Goal: Task Accomplishment & Management: Manage account settings

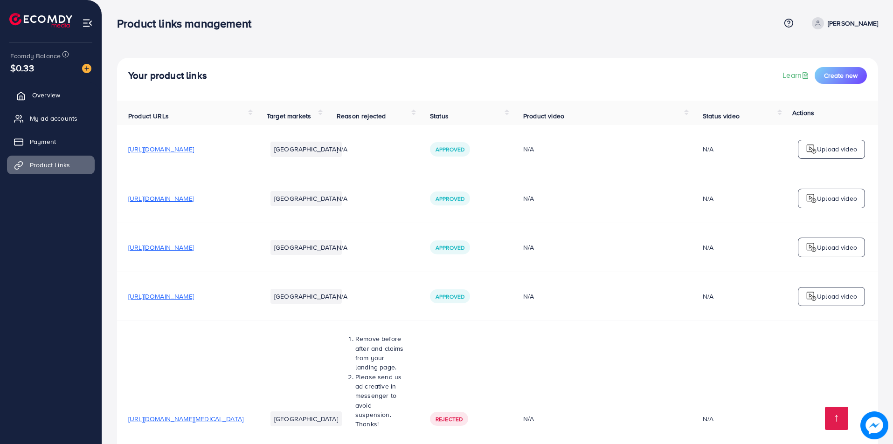
scroll to position [5577, 0]
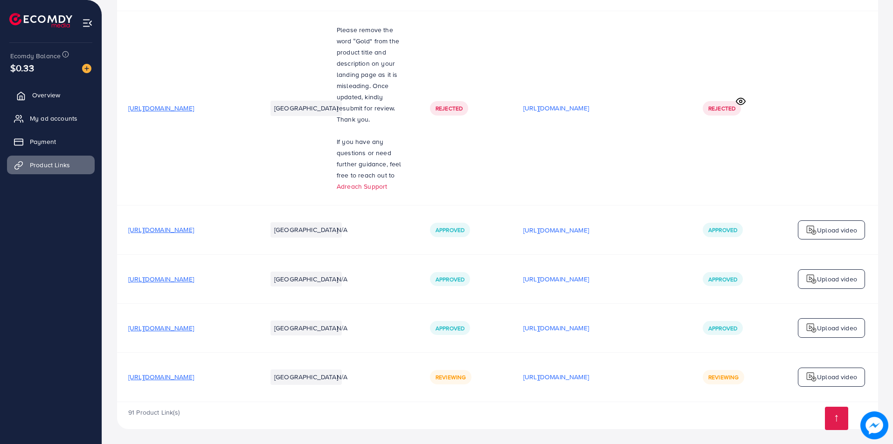
click at [39, 95] on span "Overview" at bounding box center [46, 94] width 28 height 9
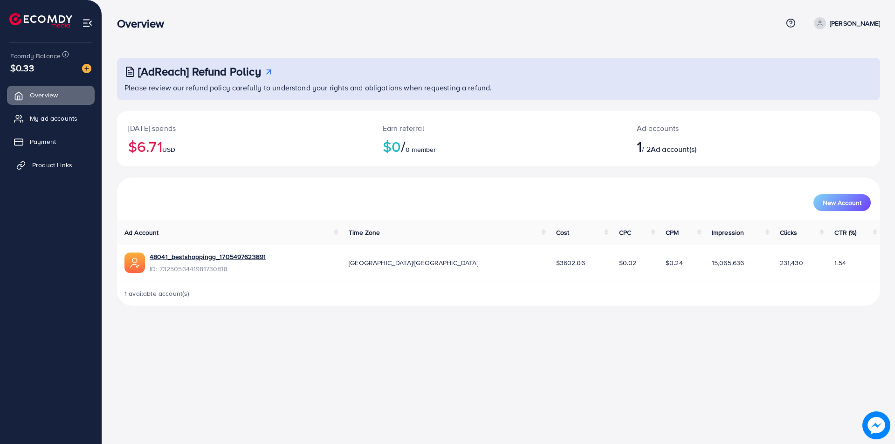
click at [41, 161] on span "Product Links" at bounding box center [52, 164] width 40 height 9
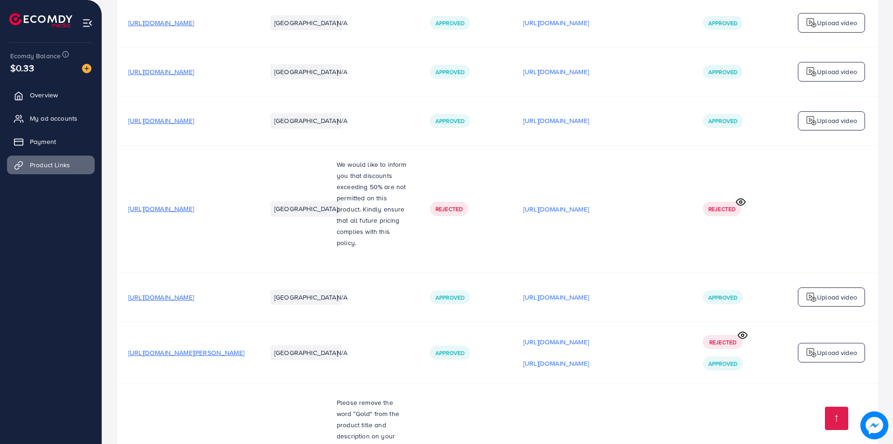
scroll to position [5577, 0]
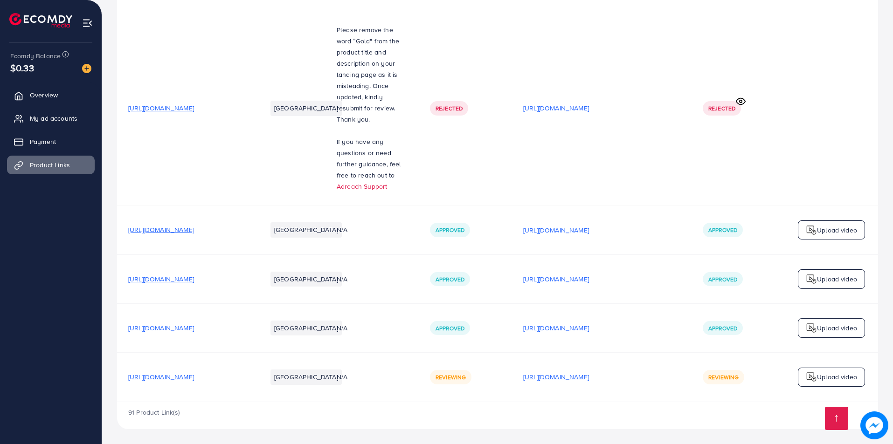
click at [589, 381] on p "[URL][DOMAIN_NAME]" at bounding box center [556, 377] width 66 height 11
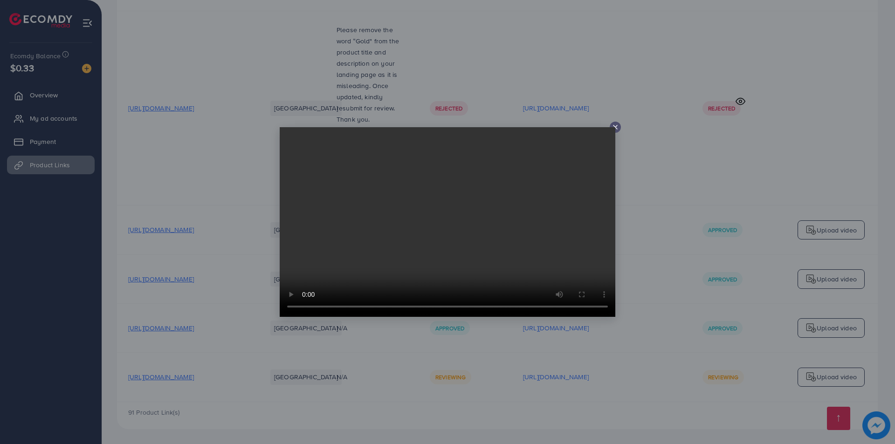
click at [616, 127] on line at bounding box center [616, 127] width 4 height 4
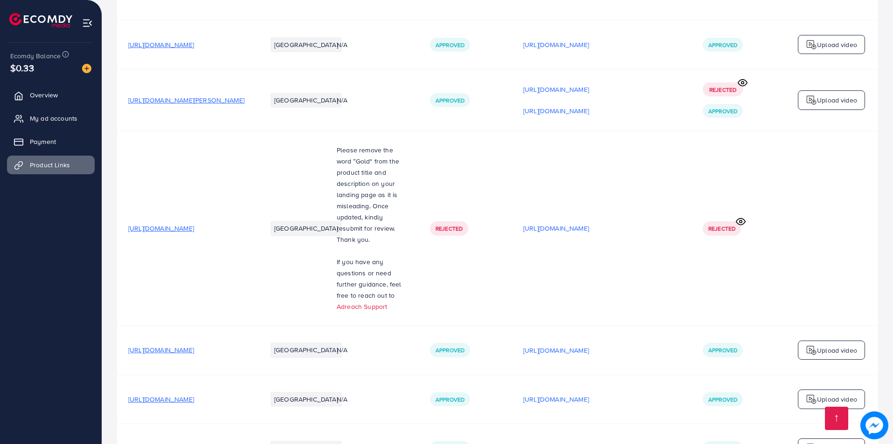
scroll to position [5577, 0]
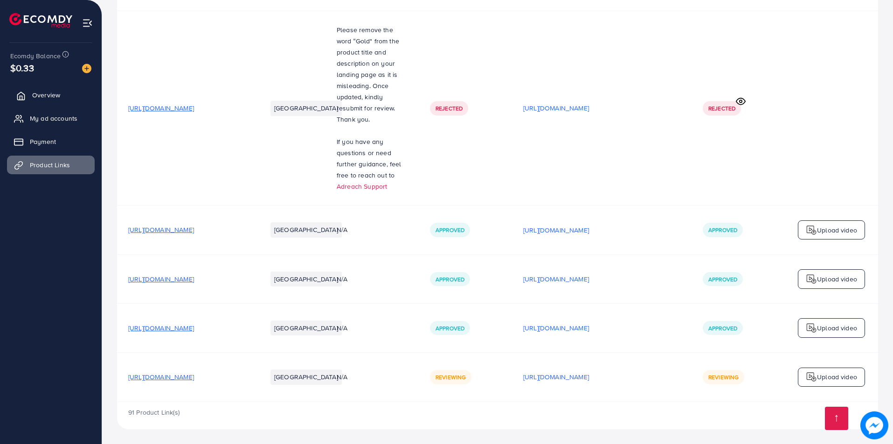
click at [51, 98] on span "Overview" at bounding box center [46, 94] width 28 height 9
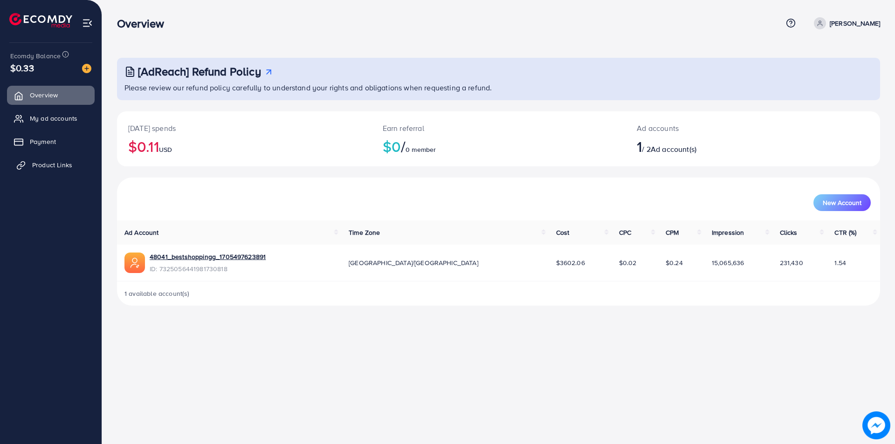
click at [50, 166] on span "Product Links" at bounding box center [52, 164] width 40 height 9
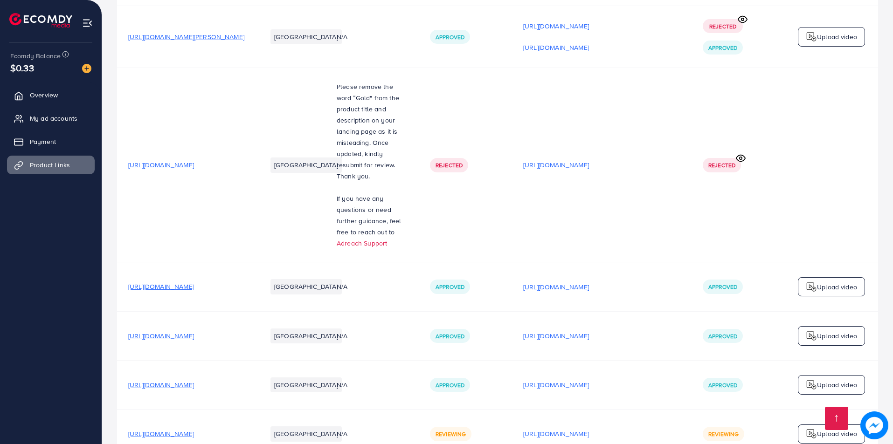
scroll to position [5577, 0]
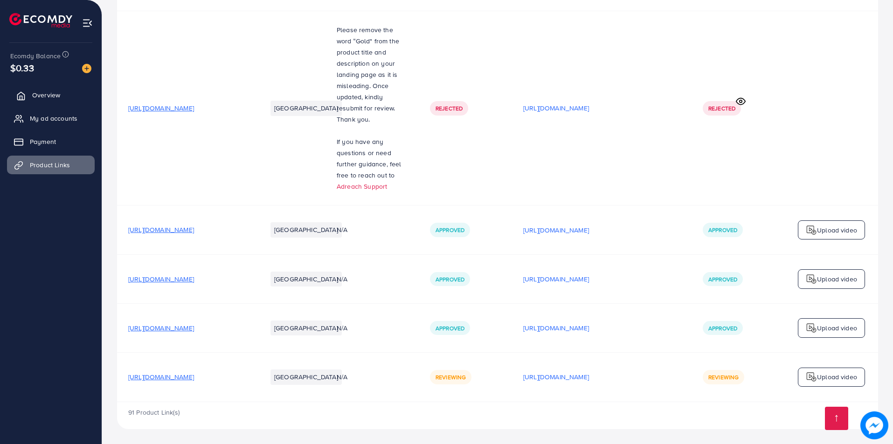
click at [52, 93] on span "Overview" at bounding box center [46, 94] width 28 height 9
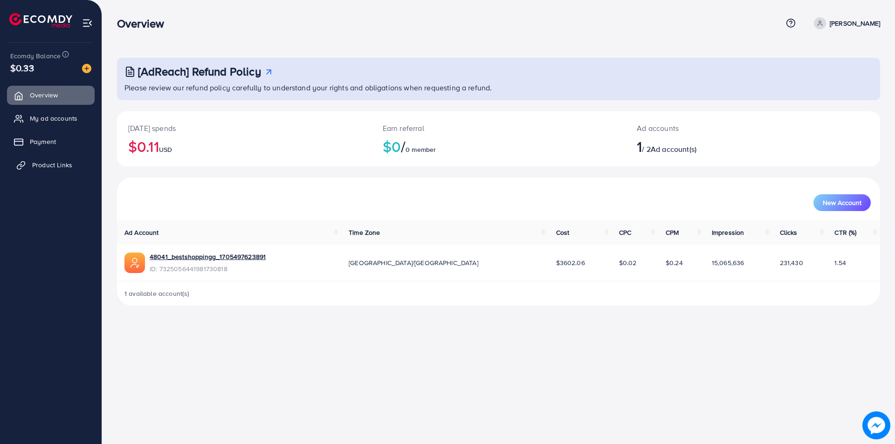
click at [45, 169] on span "Product Links" at bounding box center [52, 164] width 40 height 9
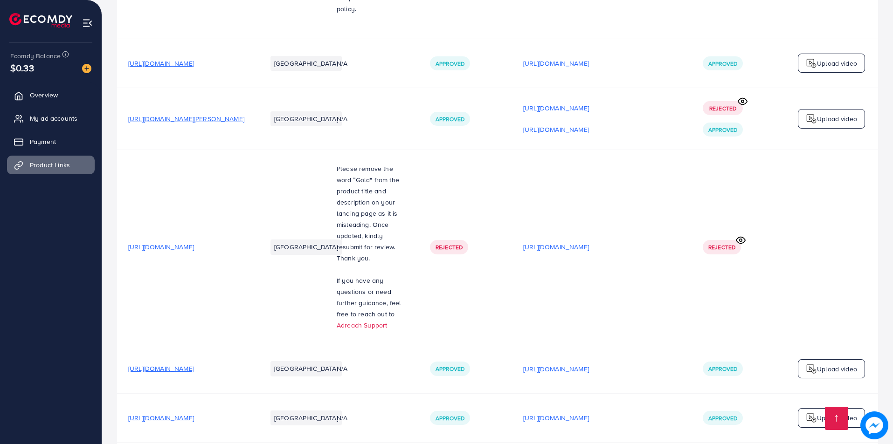
scroll to position [5577, 0]
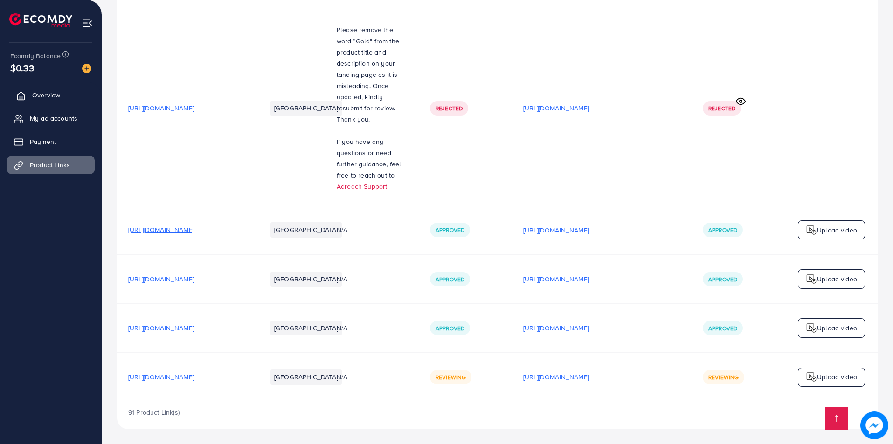
click at [54, 94] on span "Overview" at bounding box center [46, 94] width 28 height 9
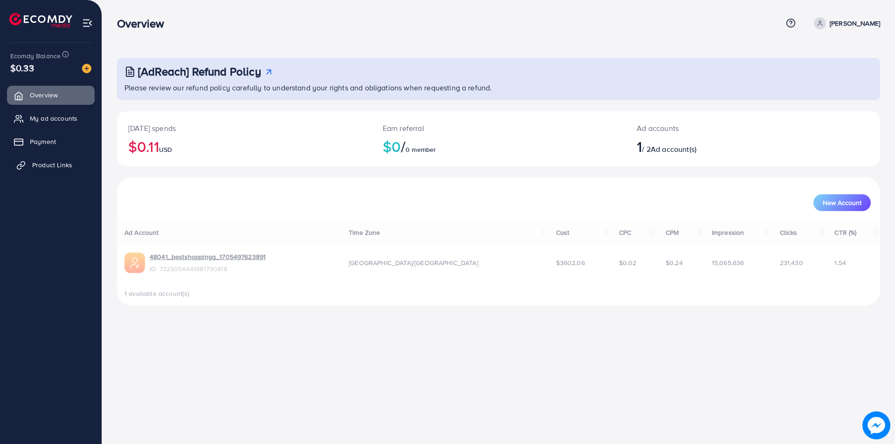
click at [39, 162] on span "Product Links" at bounding box center [52, 164] width 40 height 9
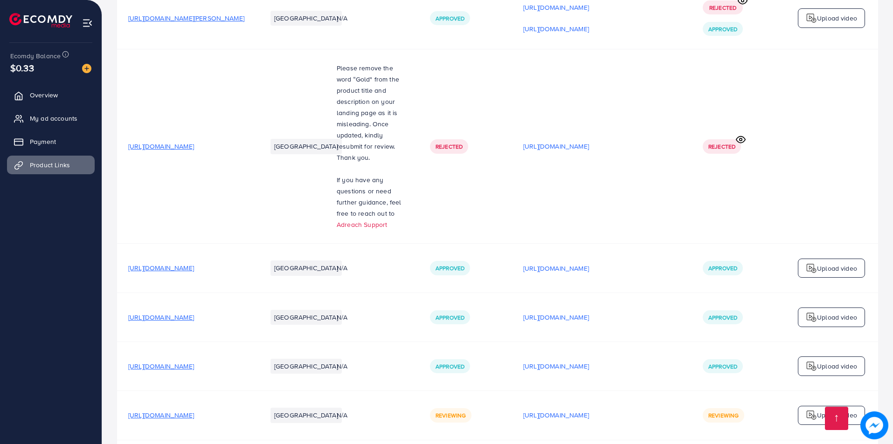
scroll to position [5577, 0]
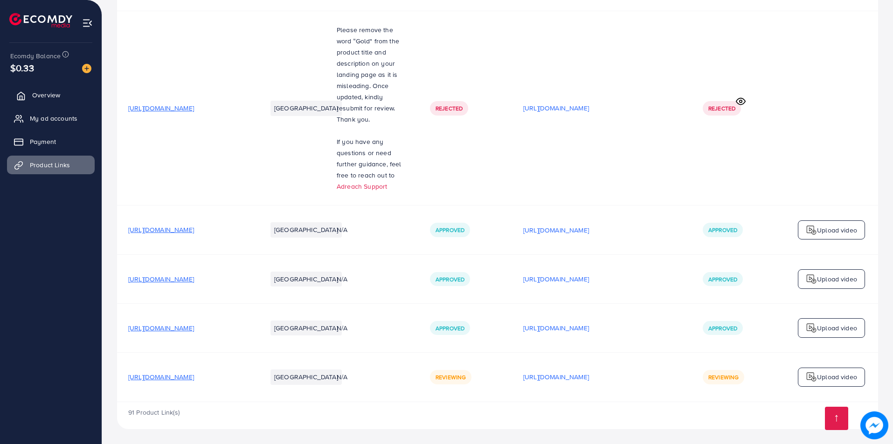
click at [31, 96] on link "Overview" at bounding box center [51, 95] width 88 height 19
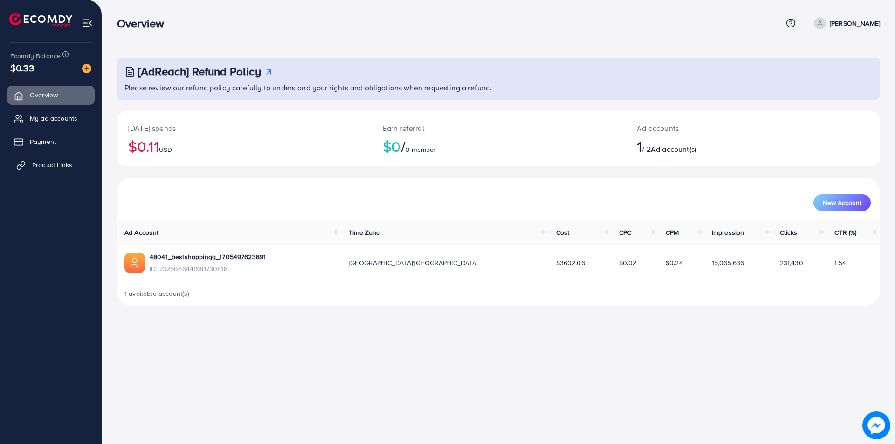
click at [36, 165] on span "Product Links" at bounding box center [52, 164] width 40 height 9
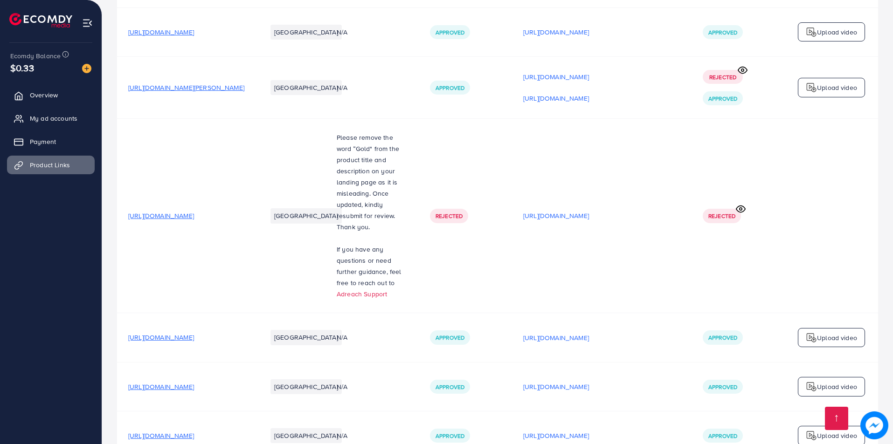
scroll to position [5577, 0]
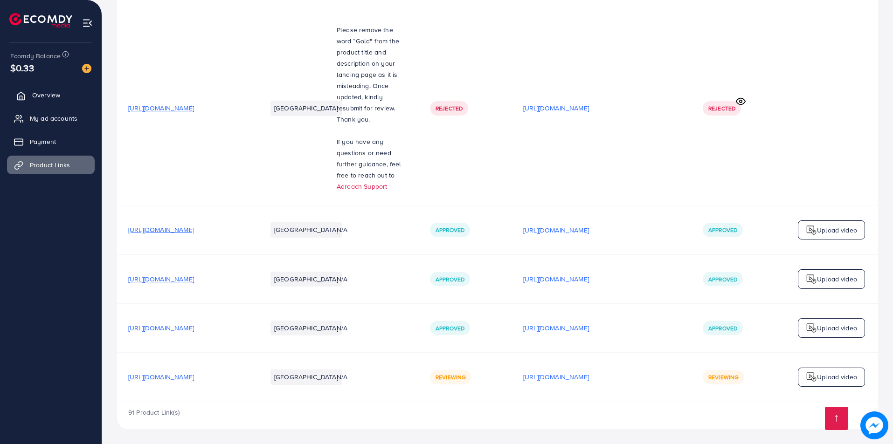
click at [55, 94] on span "Overview" at bounding box center [46, 94] width 28 height 9
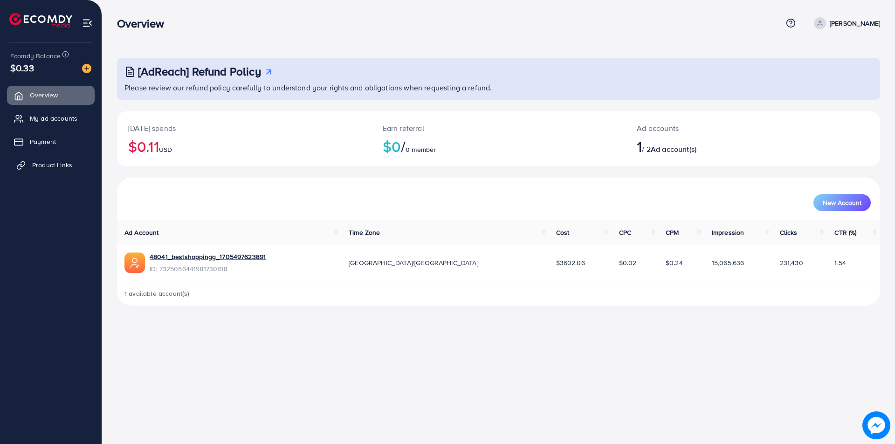
click at [34, 162] on span "Product Links" at bounding box center [52, 164] width 40 height 9
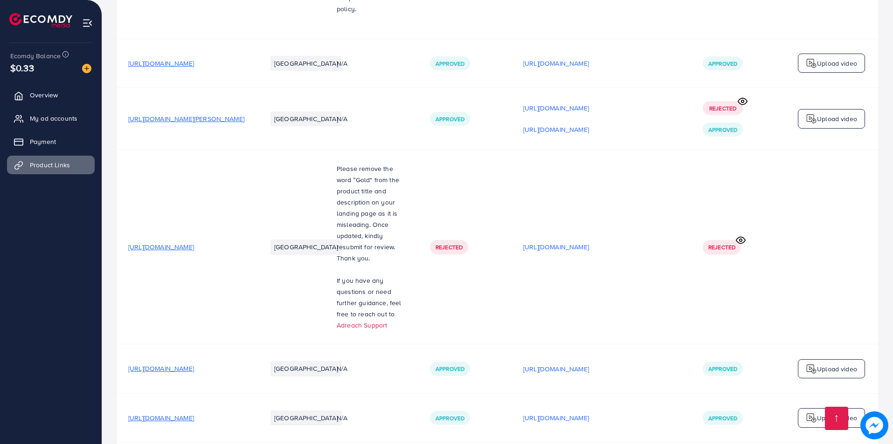
scroll to position [5577, 0]
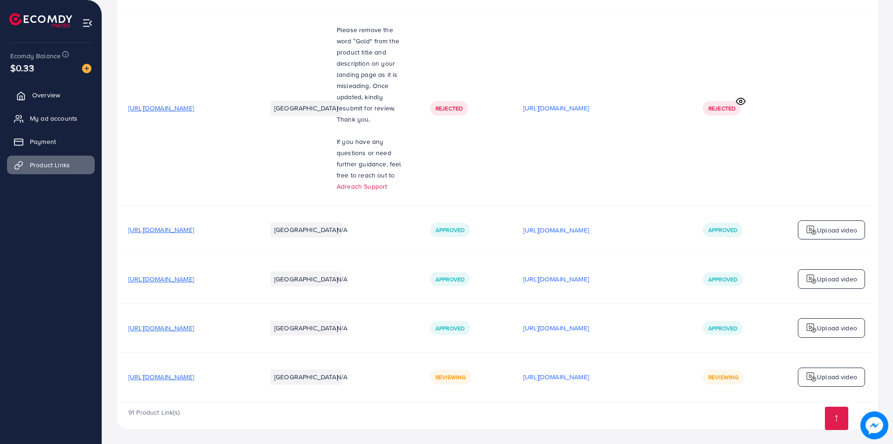
click at [29, 96] on link "Overview" at bounding box center [51, 95] width 88 height 19
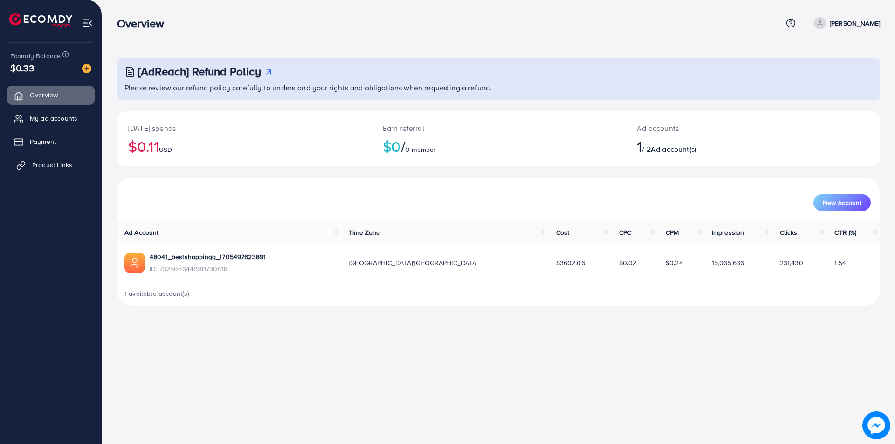
click at [51, 173] on link "Product Links" at bounding box center [51, 165] width 88 height 19
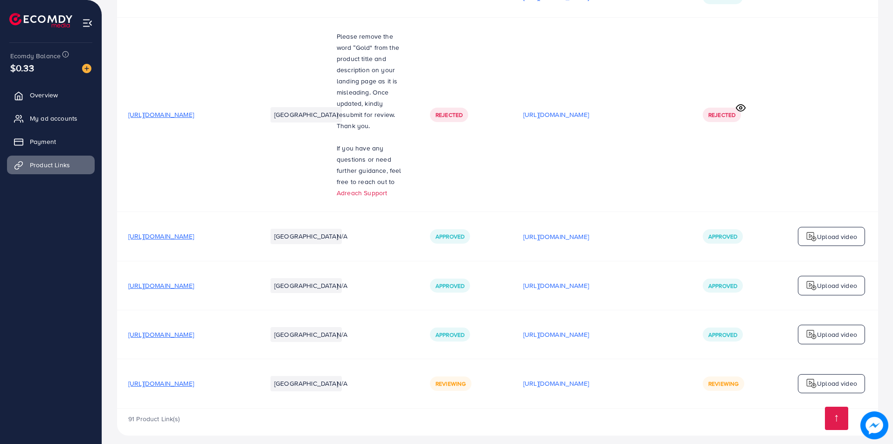
scroll to position [5577, 0]
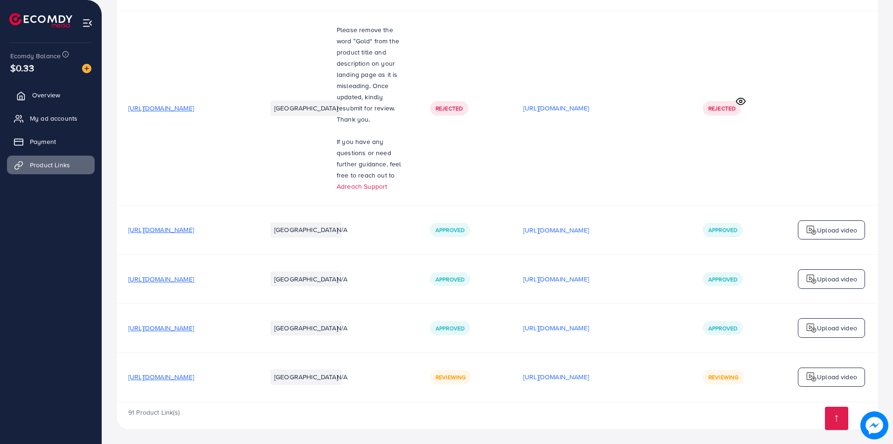
click at [56, 93] on span "Overview" at bounding box center [46, 94] width 28 height 9
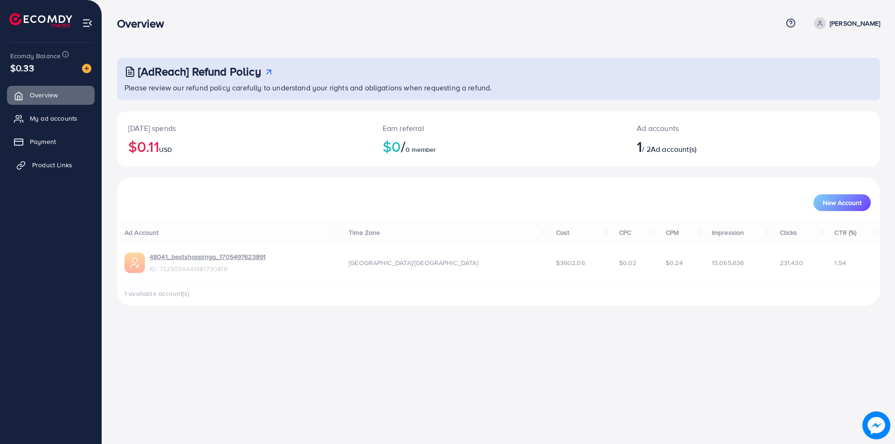
click at [44, 168] on span "Product Links" at bounding box center [52, 164] width 40 height 9
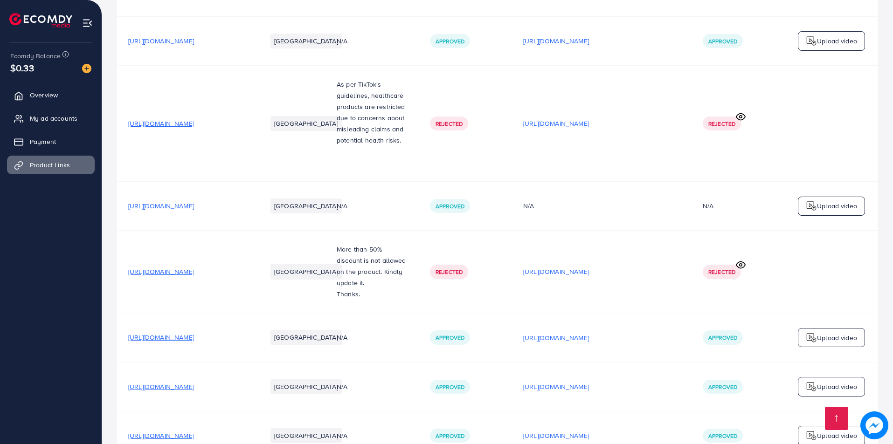
scroll to position [5577, 0]
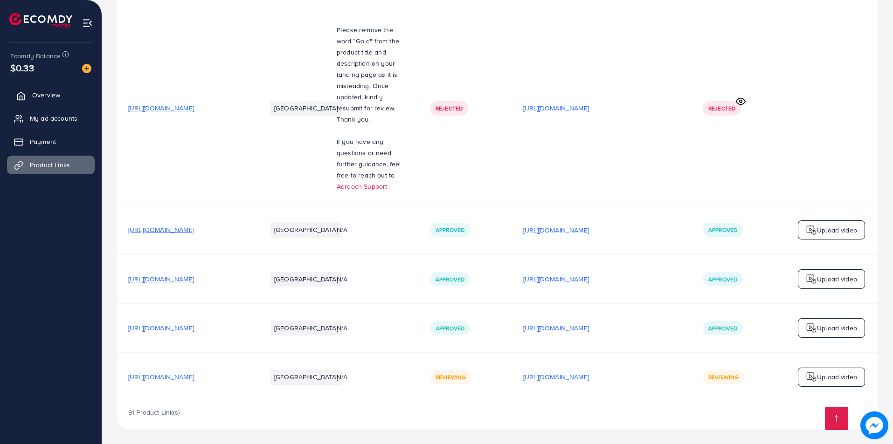
click at [44, 98] on span "Overview" at bounding box center [46, 94] width 28 height 9
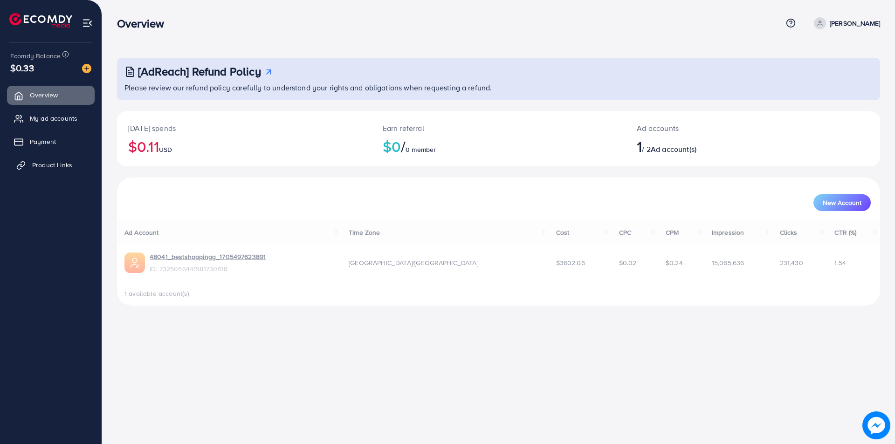
click at [34, 165] on span "Product Links" at bounding box center [52, 164] width 40 height 9
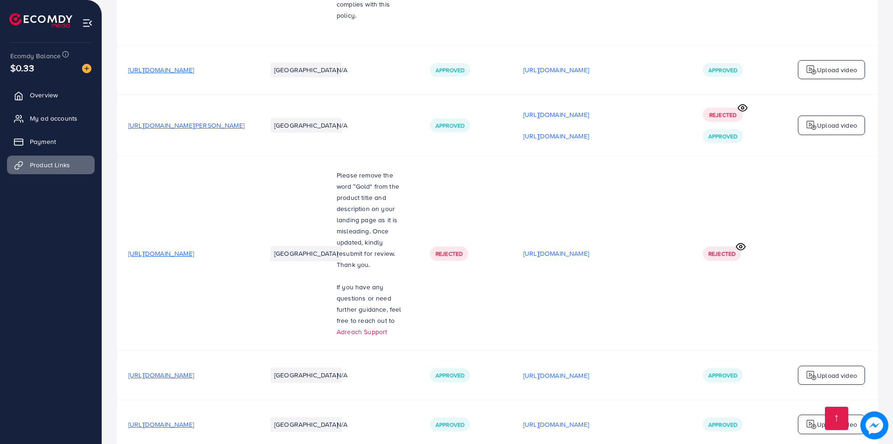
scroll to position [5577, 0]
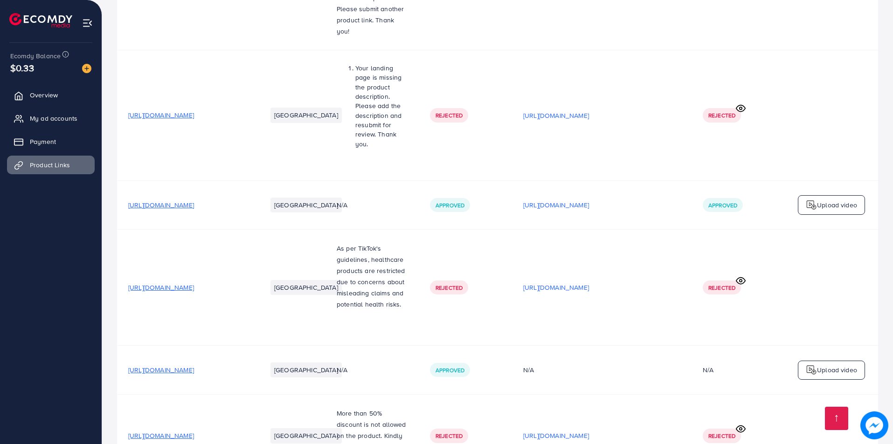
scroll to position [5577, 0]
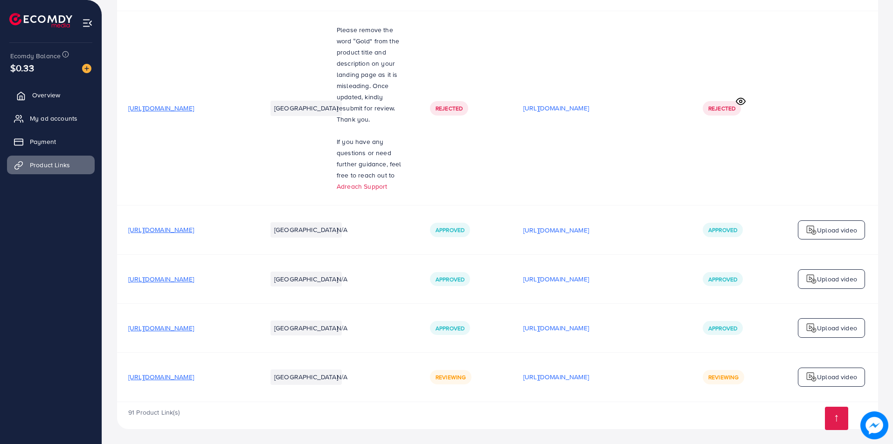
click at [44, 97] on span "Overview" at bounding box center [46, 94] width 28 height 9
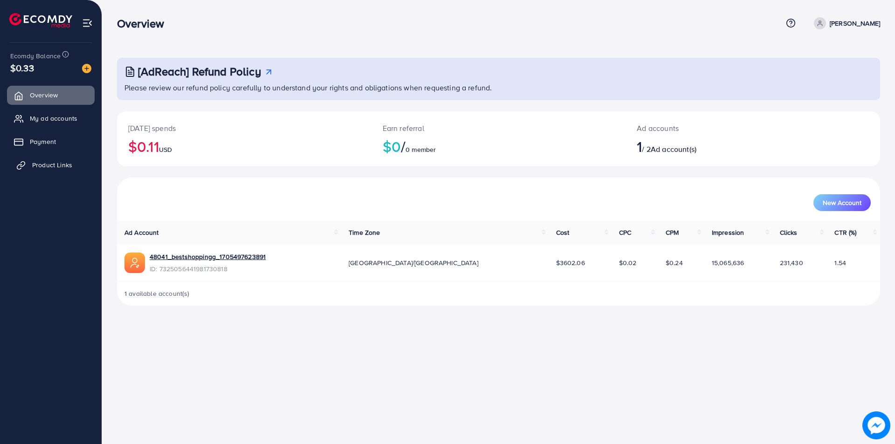
click at [46, 163] on span "Product Links" at bounding box center [52, 164] width 40 height 9
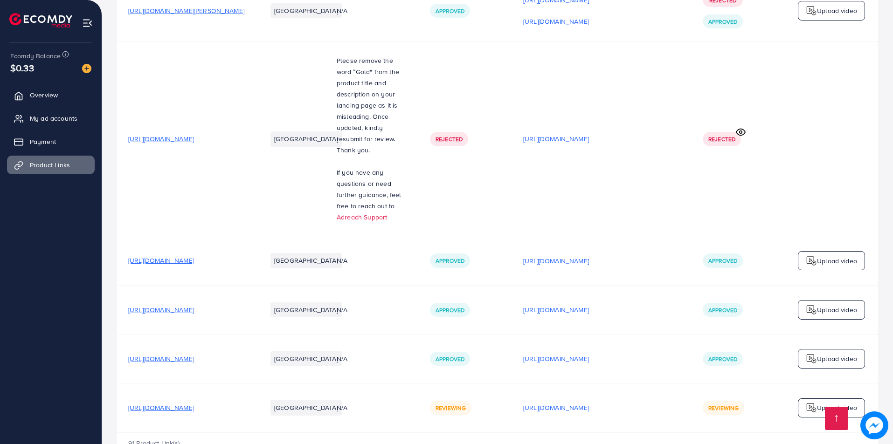
scroll to position [5577, 0]
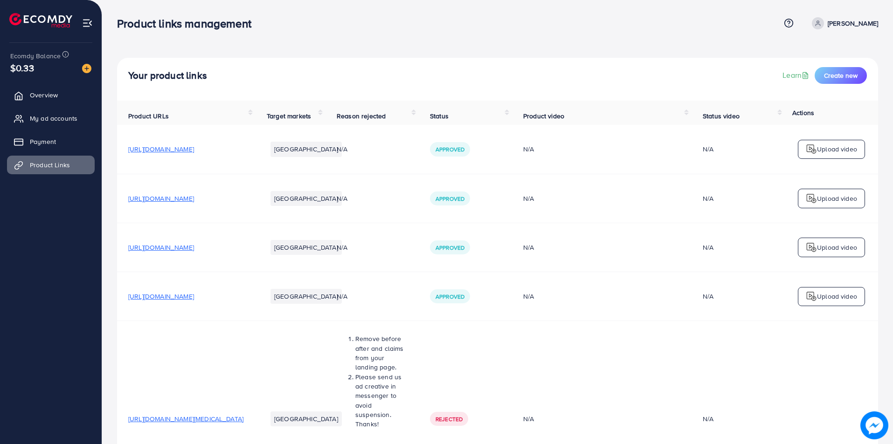
drag, startPoint x: 892, startPoint y: 18, endPoint x: 895, endPoint y: 185, distance: 166.9
click at [893, 185] on html "Product links management Help Center Contact Support Term and policy About Us Z…" at bounding box center [446, 222] width 893 height 444
click at [670, 30] on div "Product links management" at bounding box center [448, 24] width 663 height 14
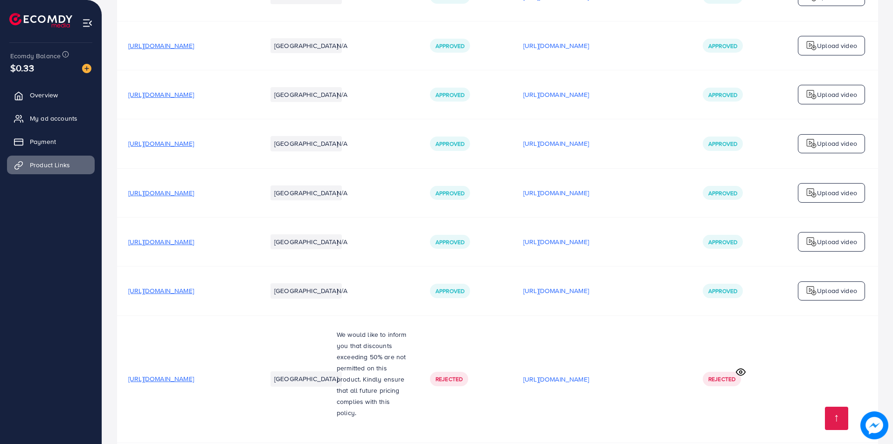
scroll to position [5577, 0]
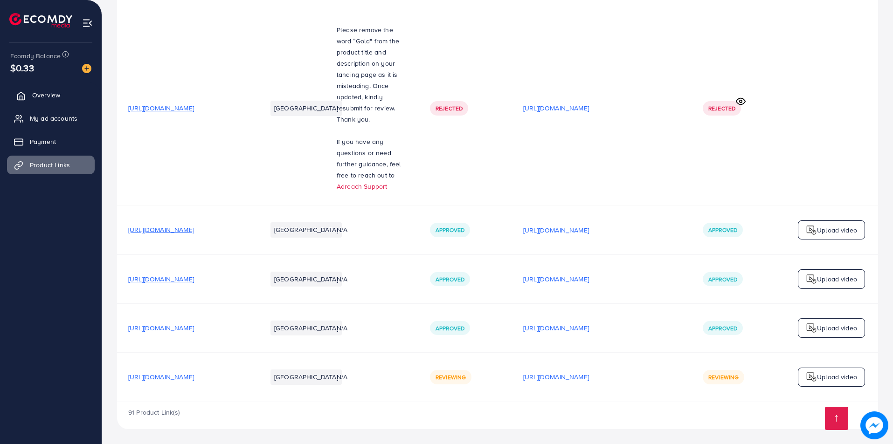
click at [55, 90] on link "Overview" at bounding box center [51, 95] width 88 height 19
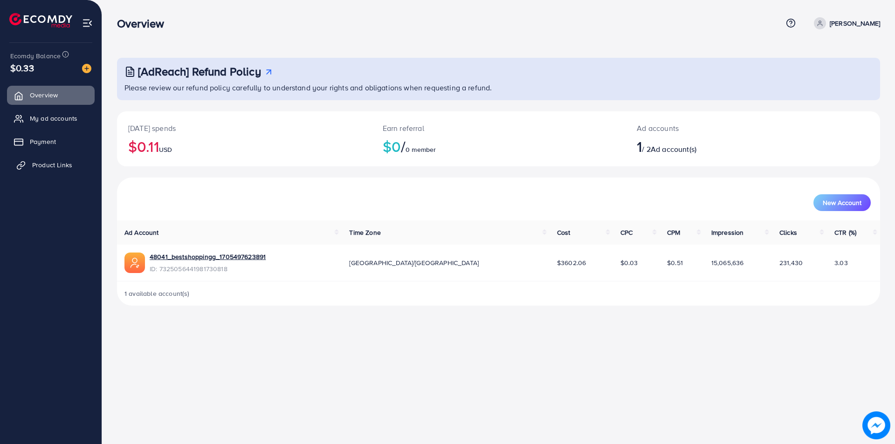
click at [44, 165] on span "Product Links" at bounding box center [52, 164] width 40 height 9
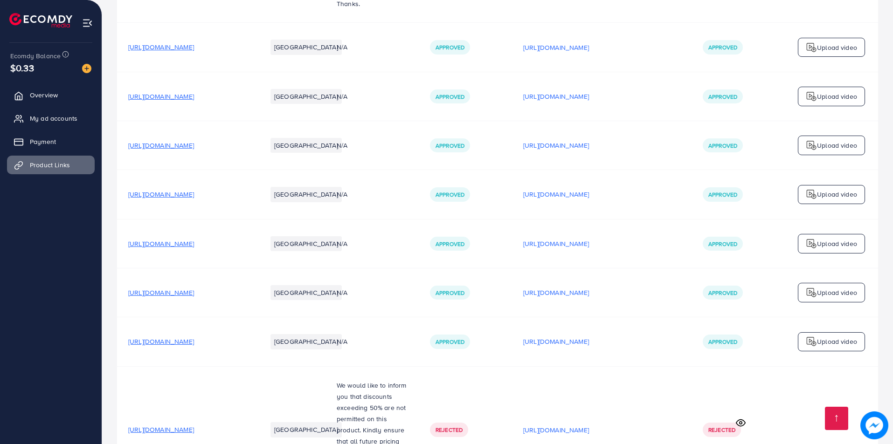
scroll to position [5577, 0]
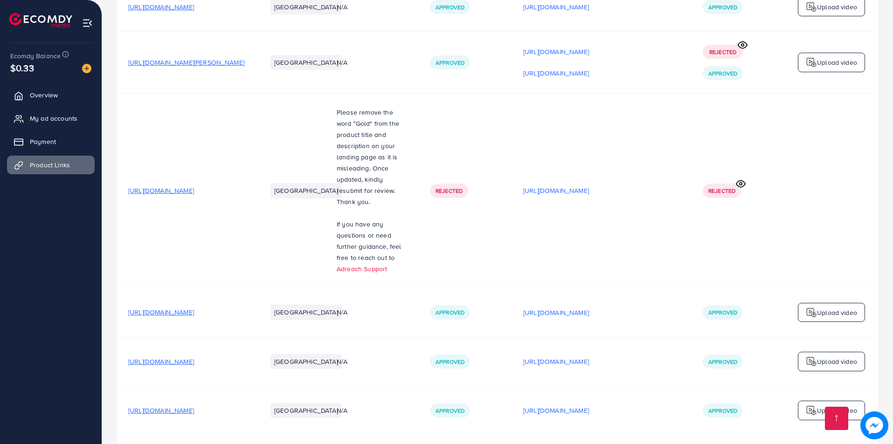
scroll to position [5577, 0]
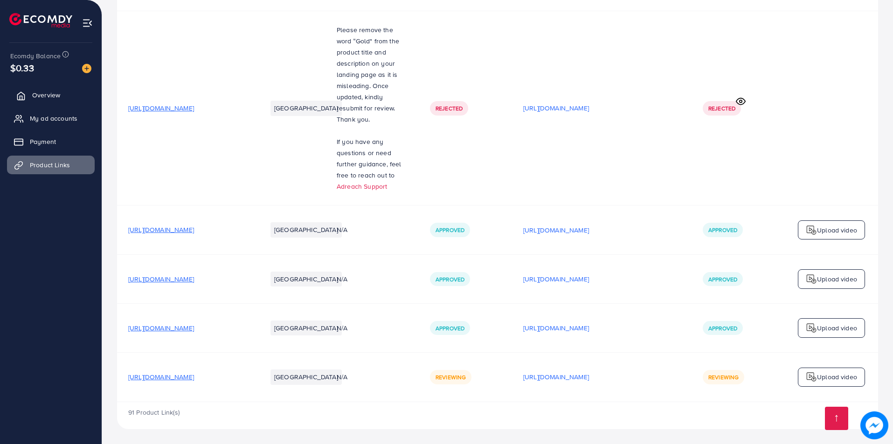
click at [39, 93] on span "Overview" at bounding box center [46, 94] width 28 height 9
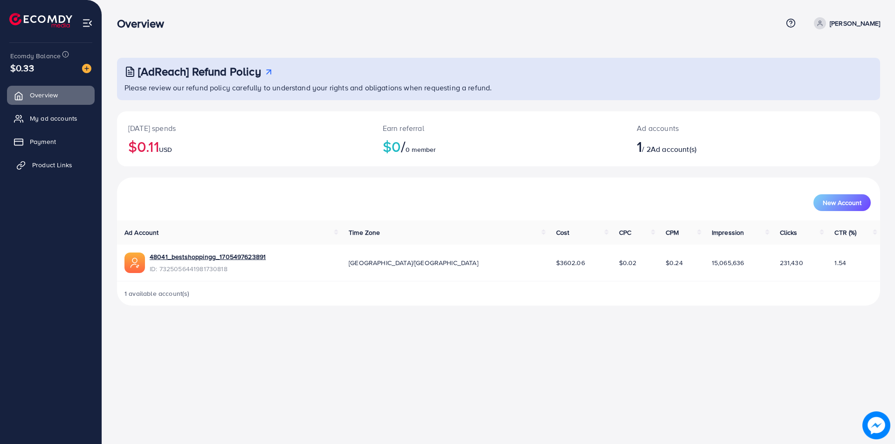
click at [34, 169] on span "Product Links" at bounding box center [52, 164] width 40 height 9
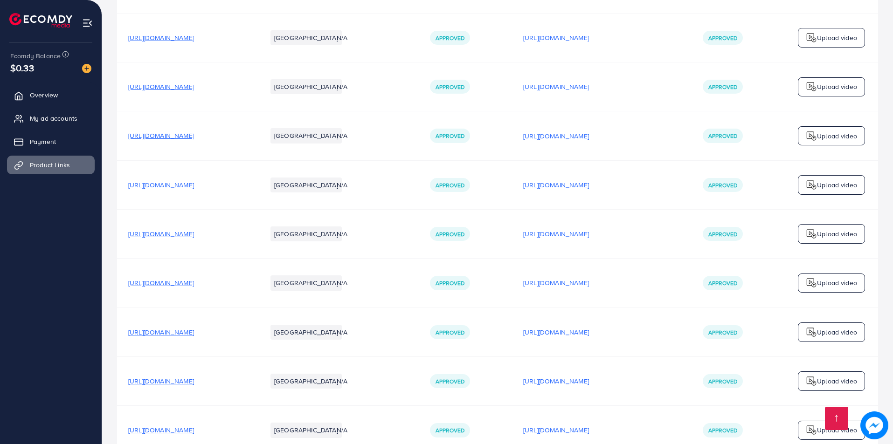
scroll to position [5577, 0]
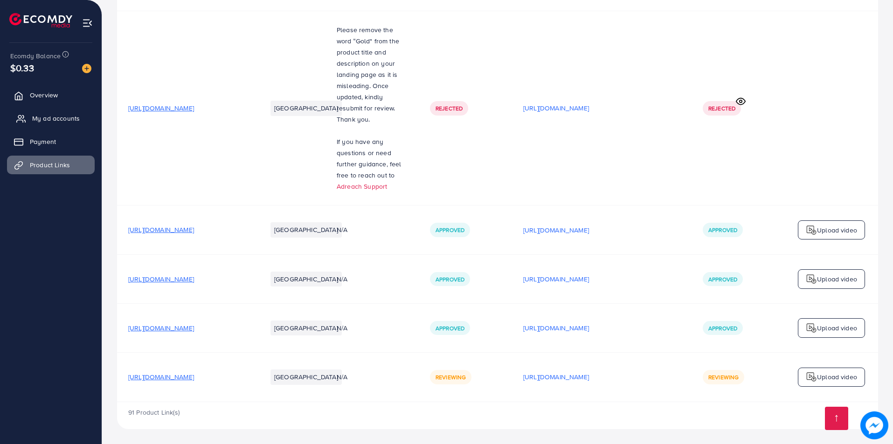
click at [42, 97] on span "Overview" at bounding box center [44, 94] width 28 height 9
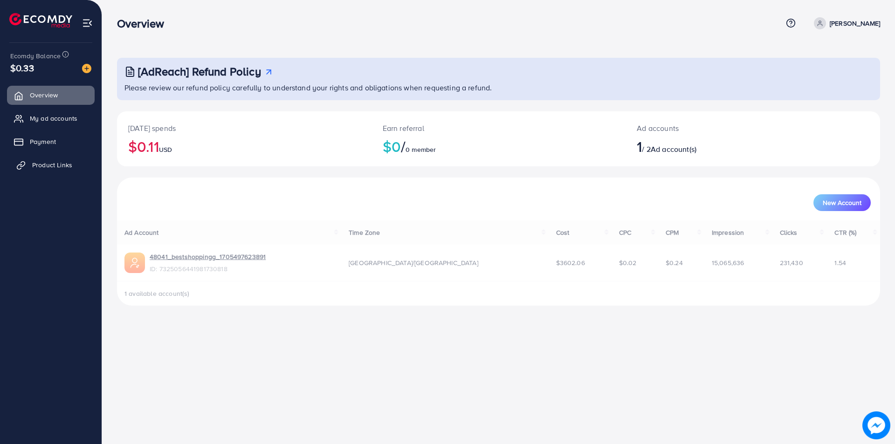
click at [51, 170] on span "Product Links" at bounding box center [52, 164] width 40 height 9
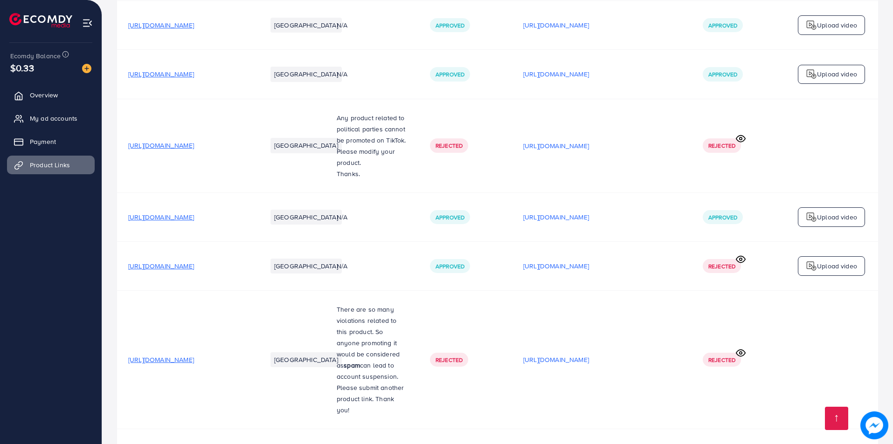
scroll to position [5577, 0]
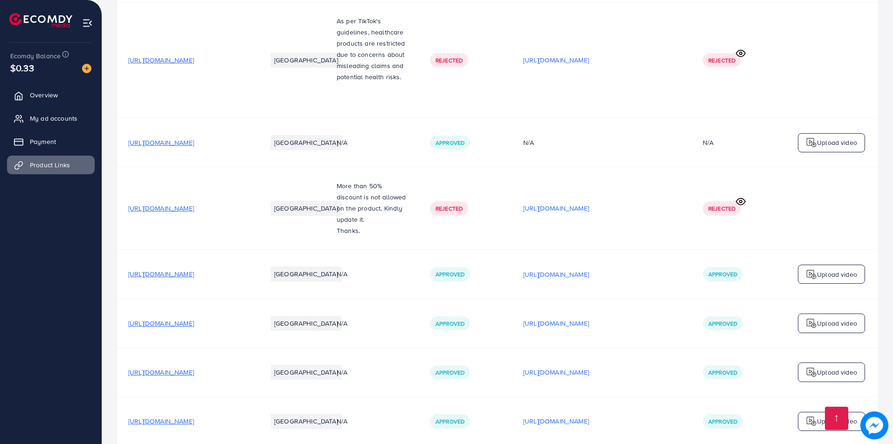
scroll to position [5577, 0]
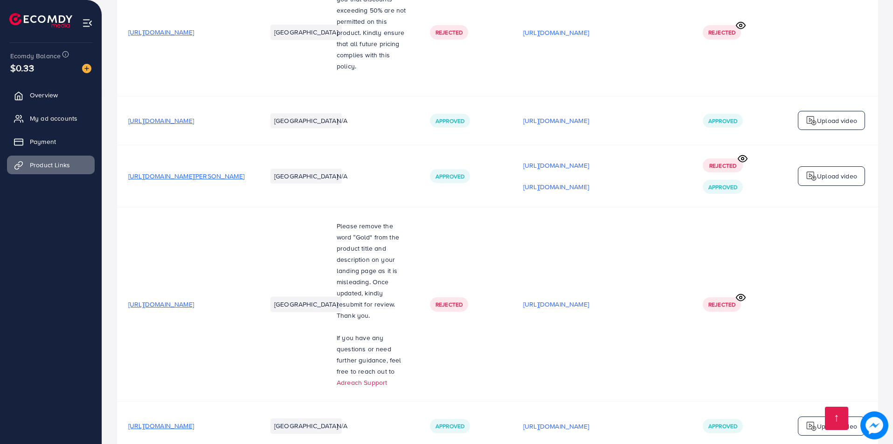
scroll to position [5577, 0]
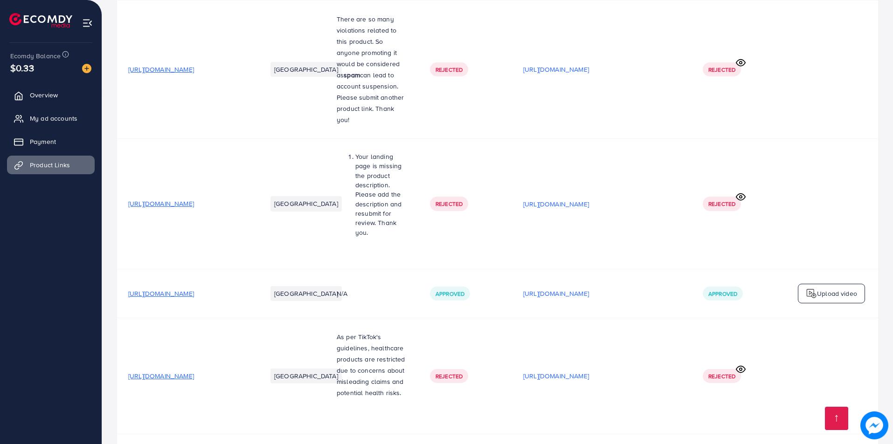
scroll to position [5577, 0]
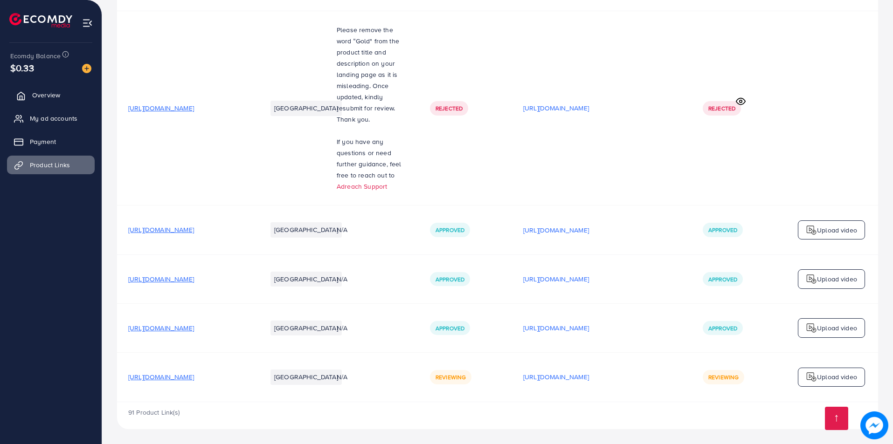
click at [43, 90] on link "Overview" at bounding box center [51, 95] width 88 height 19
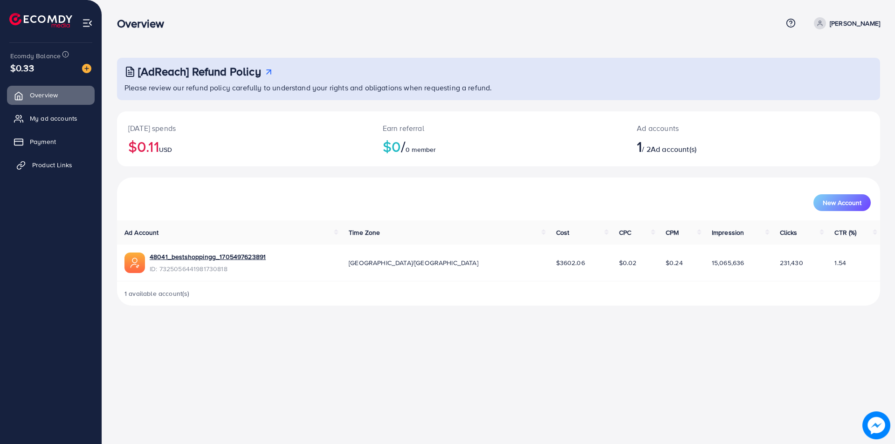
click at [41, 164] on span "Product Links" at bounding box center [52, 164] width 40 height 9
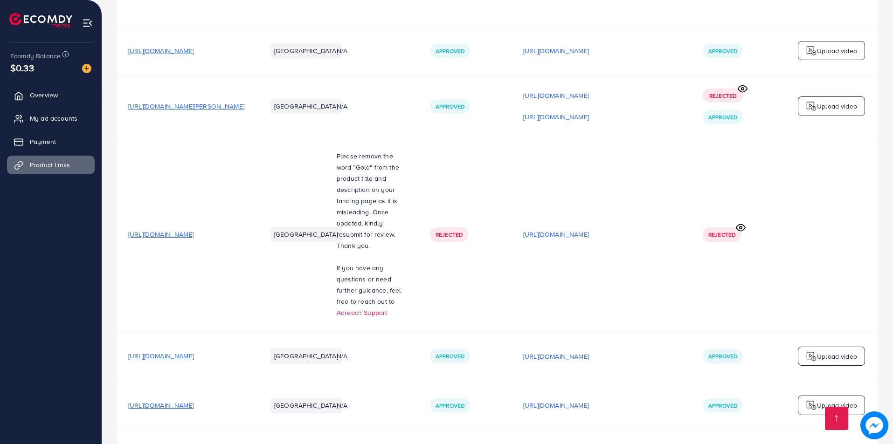
scroll to position [5577, 0]
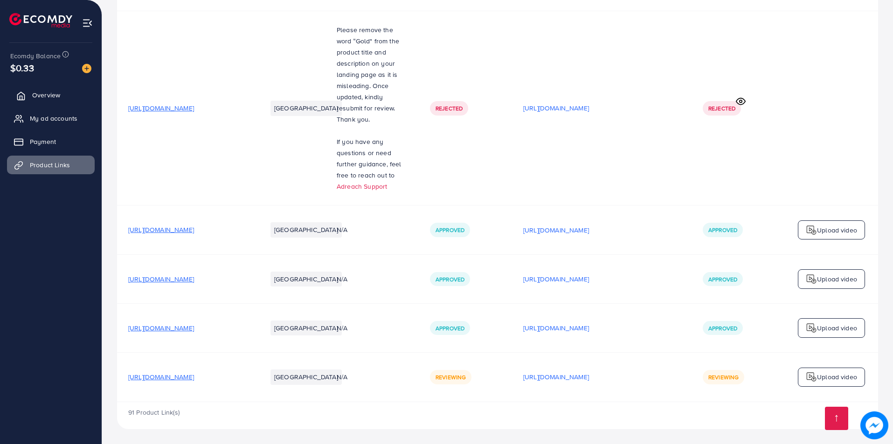
click at [56, 90] on link "Overview" at bounding box center [51, 95] width 88 height 19
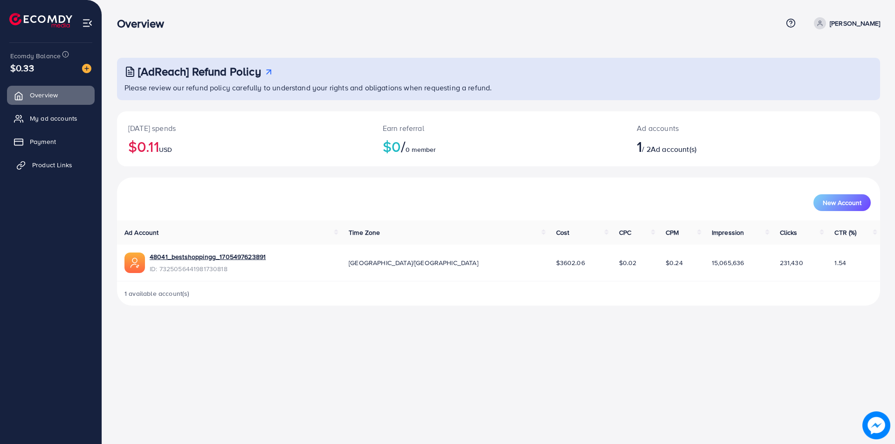
click at [28, 168] on link "Product Links" at bounding box center [51, 165] width 88 height 19
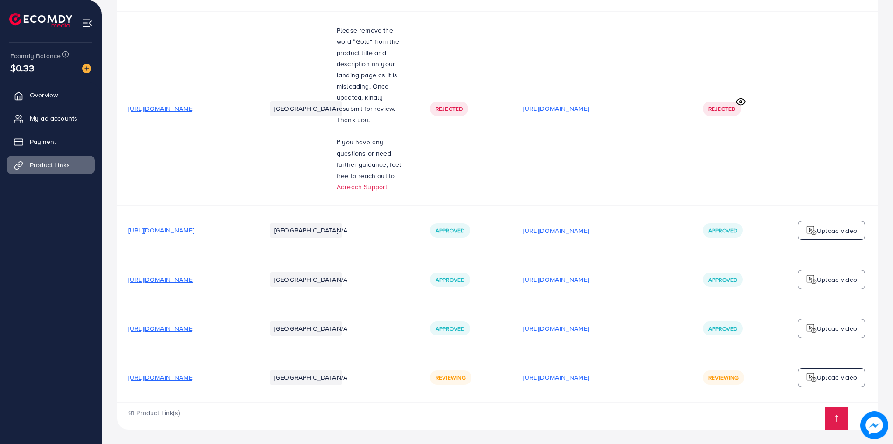
scroll to position [5577, 0]
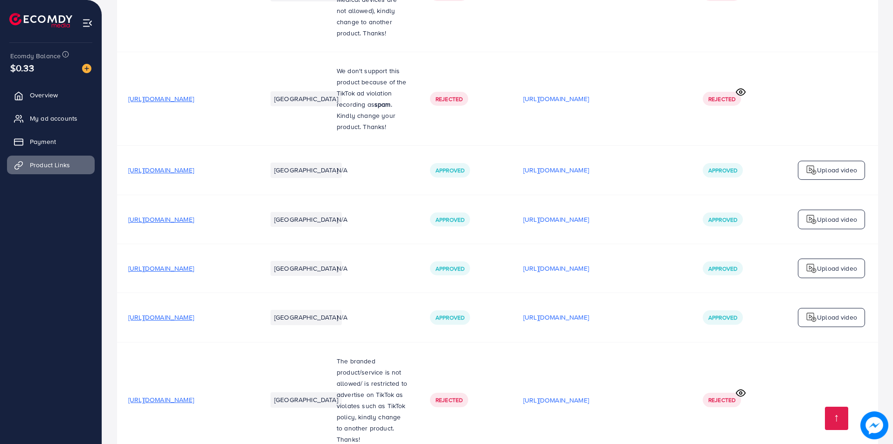
scroll to position [5577, 0]
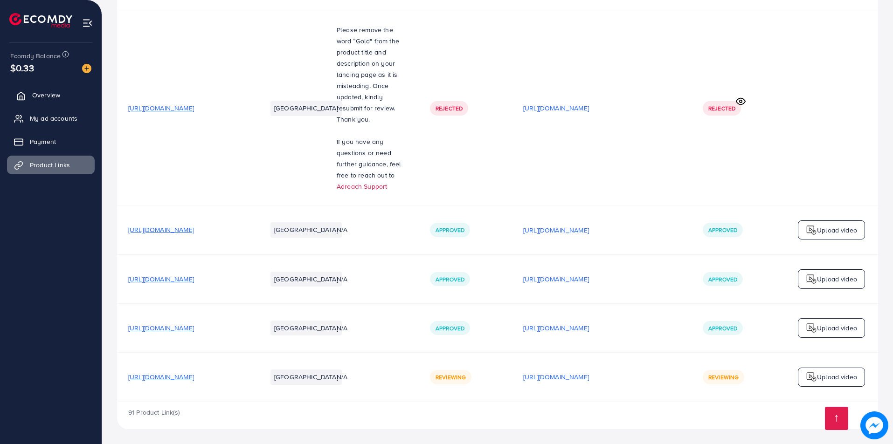
click at [40, 98] on span "Overview" at bounding box center [46, 94] width 28 height 9
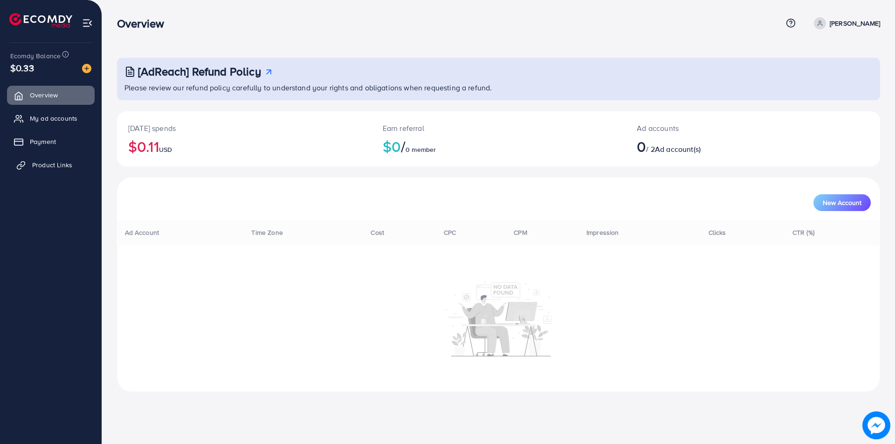
click at [37, 169] on span "Product Links" at bounding box center [52, 164] width 40 height 9
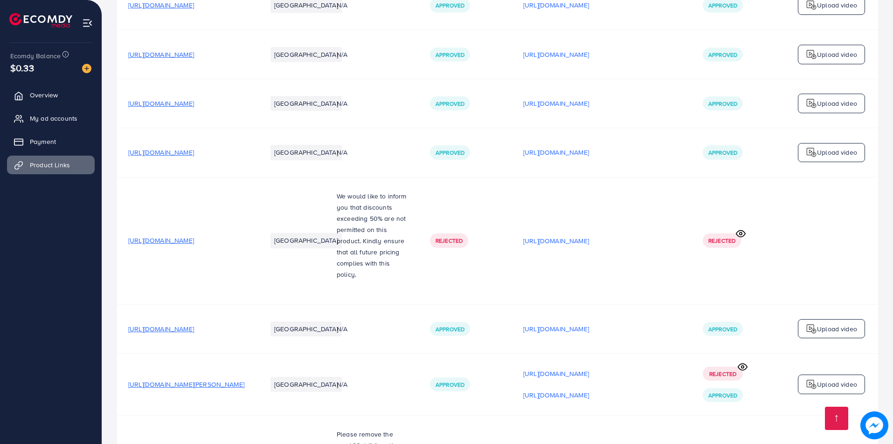
scroll to position [5577, 0]
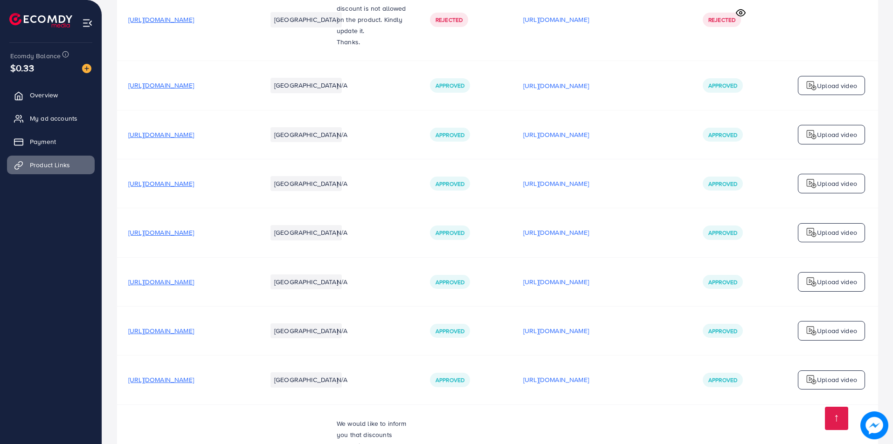
scroll to position [5577, 0]
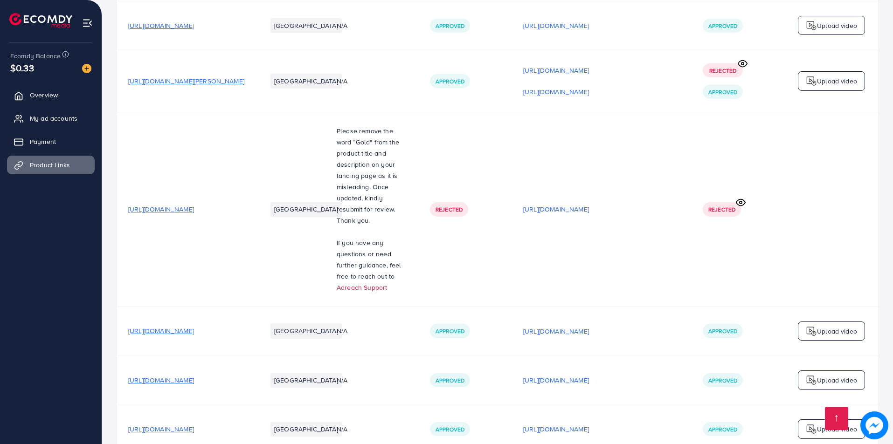
scroll to position [5577, 0]
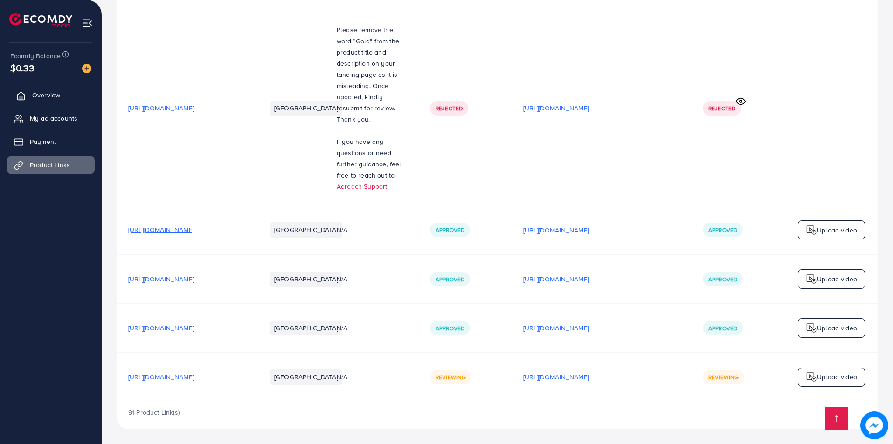
click at [32, 91] on span "Overview" at bounding box center [46, 94] width 28 height 9
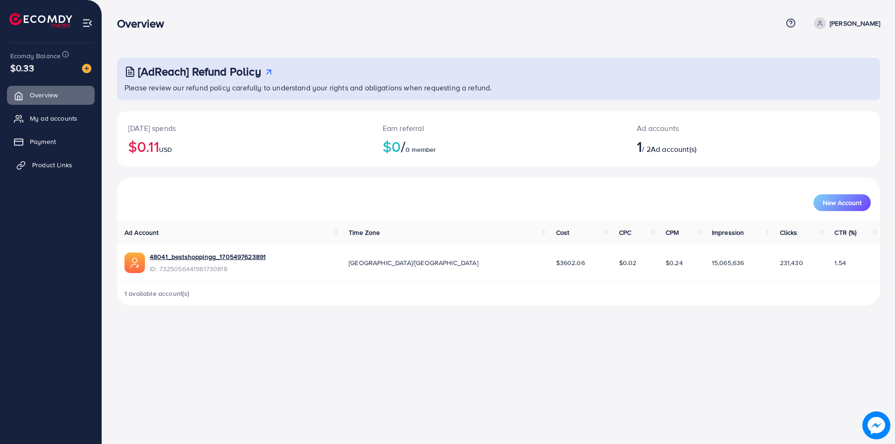
click at [29, 169] on link "Product Links" at bounding box center [51, 165] width 88 height 19
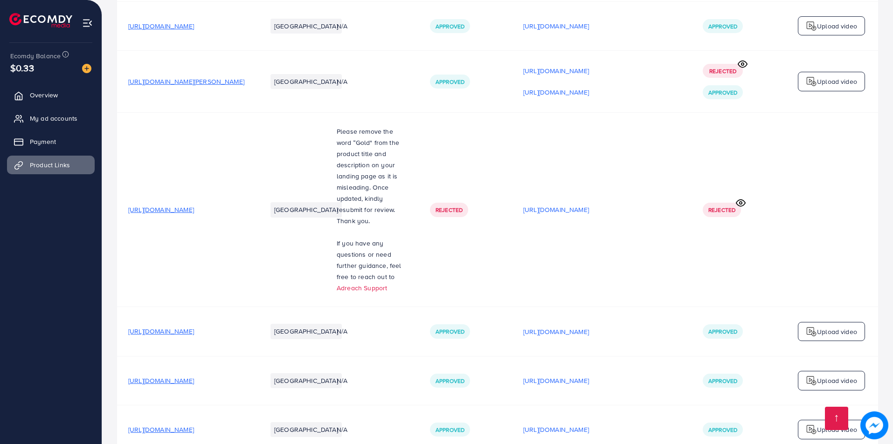
scroll to position [5577, 0]
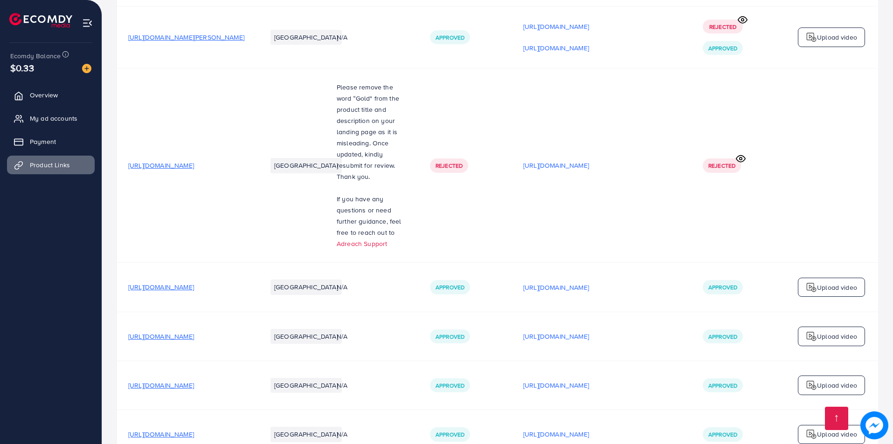
scroll to position [5577, 0]
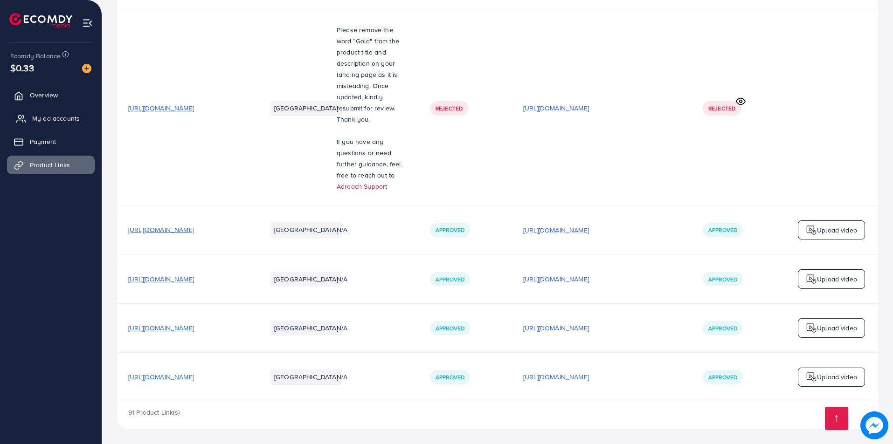
click at [34, 113] on link "My ad accounts" at bounding box center [51, 118] width 88 height 19
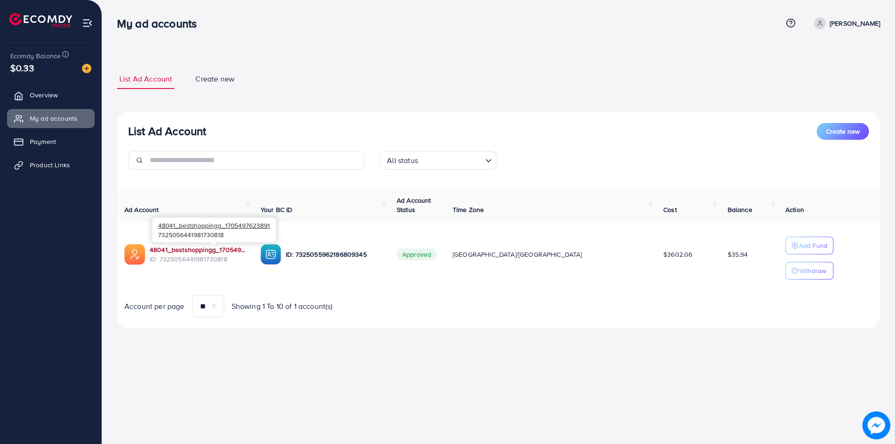
click at [196, 252] on link "48041_bestshoppingg_1705497623891" at bounding box center [198, 249] width 96 height 9
click at [199, 249] on link "48041_bestshoppingg_1705497623891" at bounding box center [198, 249] width 96 height 9
